Goal: Navigation & Orientation: Find specific page/section

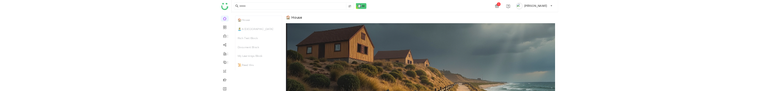
scroll to position [48, 0]
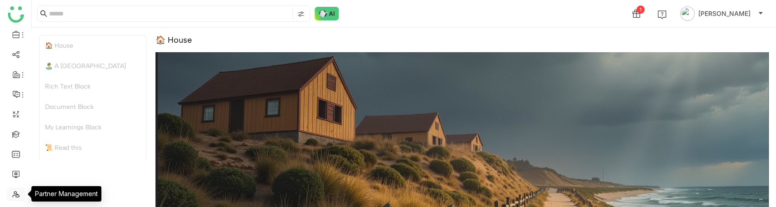
click at [18, 193] on link at bounding box center [16, 194] width 8 height 8
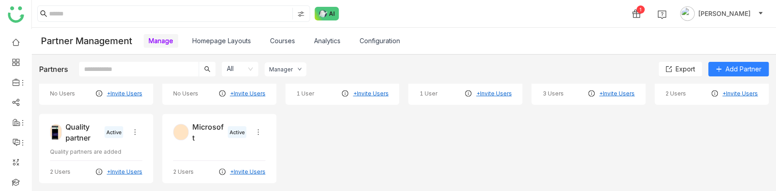
scroll to position [1575, 0]
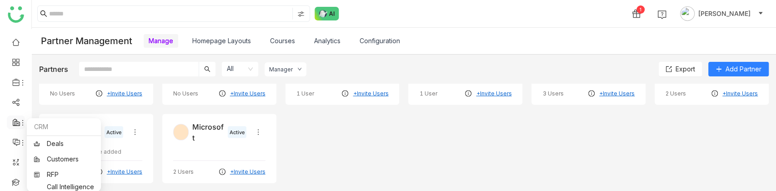
click at [16, 90] on icon at bounding box center [16, 122] width 8 height 8
click at [49, 90] on link "RFP" at bounding box center [64, 174] width 60 height 6
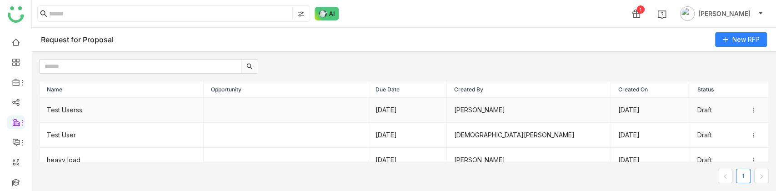
click at [53, 90] on td "Test Userss" at bounding box center [122, 110] width 164 height 25
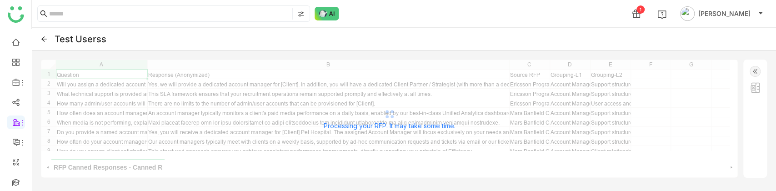
click at [755, 71] on img at bounding box center [754, 71] width 11 height 11
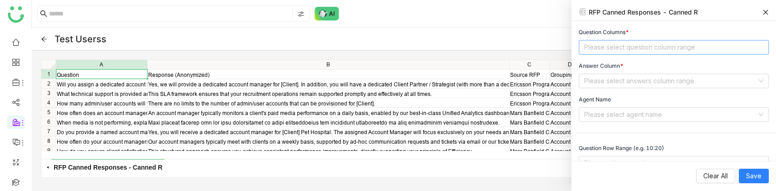
click at [648, 50] on nz-select-top-control "Please select question column range" at bounding box center [673, 47] width 190 height 15
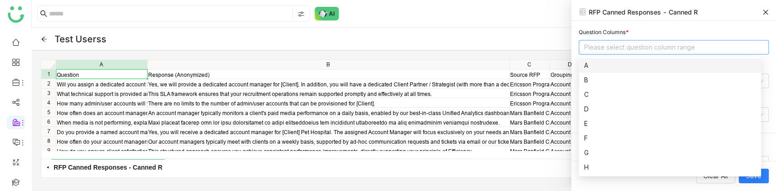
click at [599, 70] on nz-option-item "A" at bounding box center [669, 65] width 182 height 15
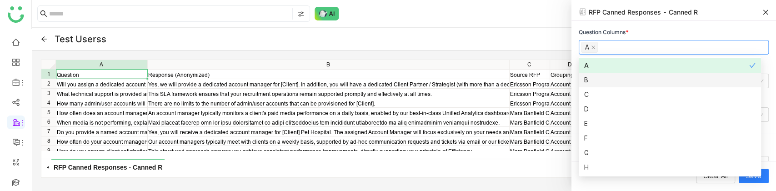
click at [602, 85] on div "B" at bounding box center [669, 80] width 171 height 10
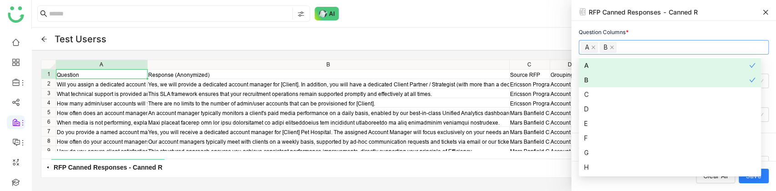
click at [669, 26] on div "Question Columns * A B Answer Column * Please select answers column range Agent…" at bounding box center [673, 91] width 204 height 140
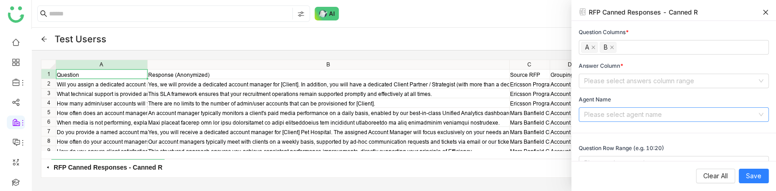
scroll to position [32, 0]
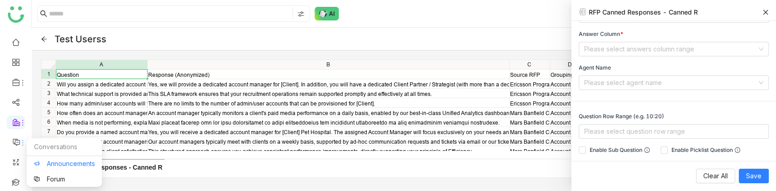
click at [63, 90] on link "Announcements" at bounding box center [64, 163] width 61 height 6
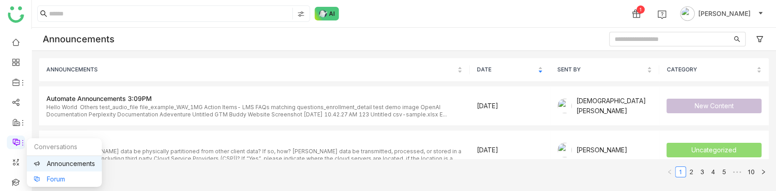
click at [49, 90] on link "Forum" at bounding box center [64, 179] width 61 height 6
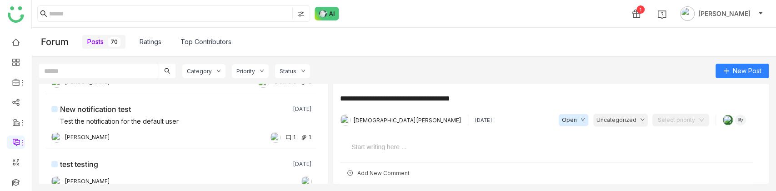
scroll to position [644, 0]
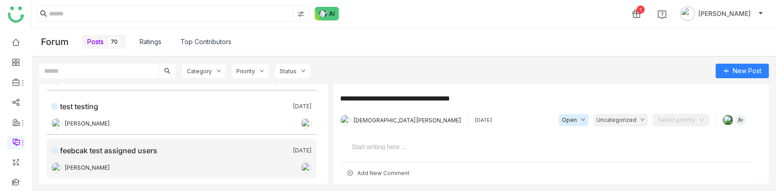
click at [124, 90] on div "[PERSON_NAME]" at bounding box center [181, 167] width 260 height 9
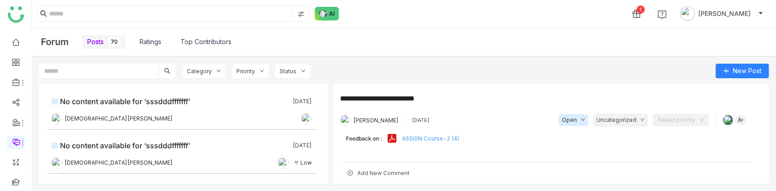
click at [150, 45] on link "Ratings" at bounding box center [151, 42] width 22 height 10
click at [157, 42] on link "Ratings" at bounding box center [151, 42] width 22 height 10
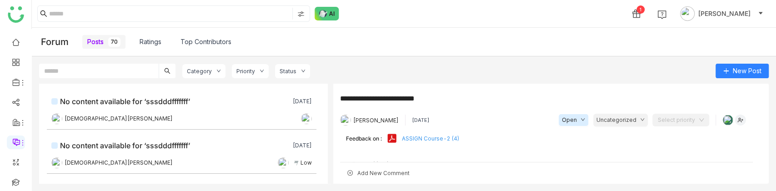
click at [157, 42] on link "Ratings" at bounding box center [151, 42] width 22 height 10
